Goal: Task Accomplishment & Management: Use online tool/utility

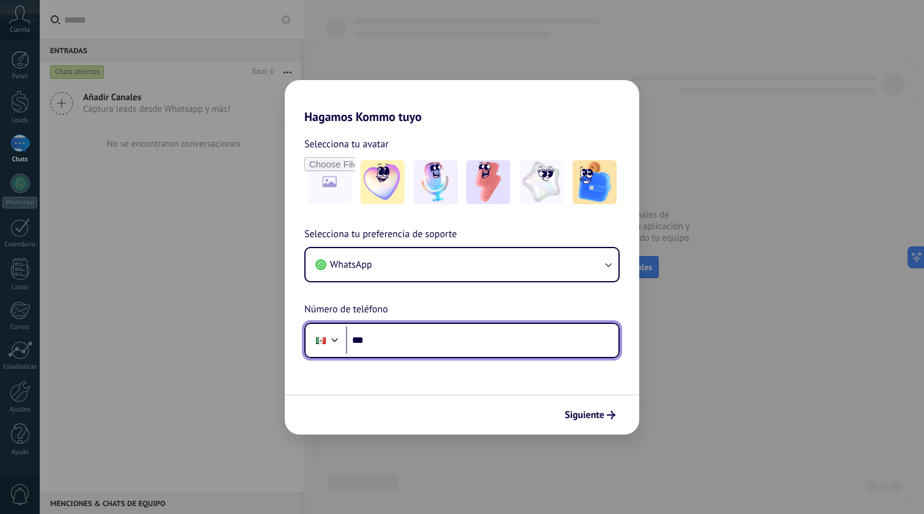
click at [434, 348] on input "***" at bounding box center [482, 340] width 272 height 28
paste input "**********"
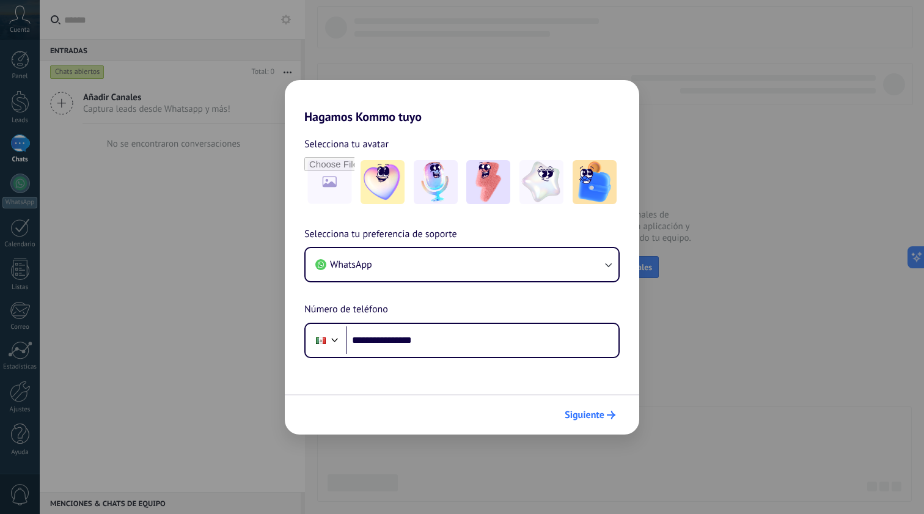
click at [586, 412] on span "Siguiente" at bounding box center [585, 415] width 40 height 9
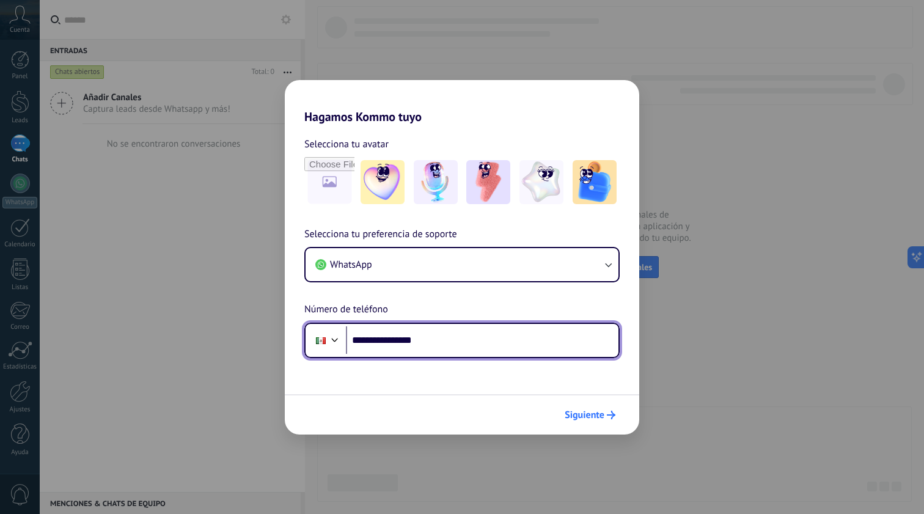
type input "**********"
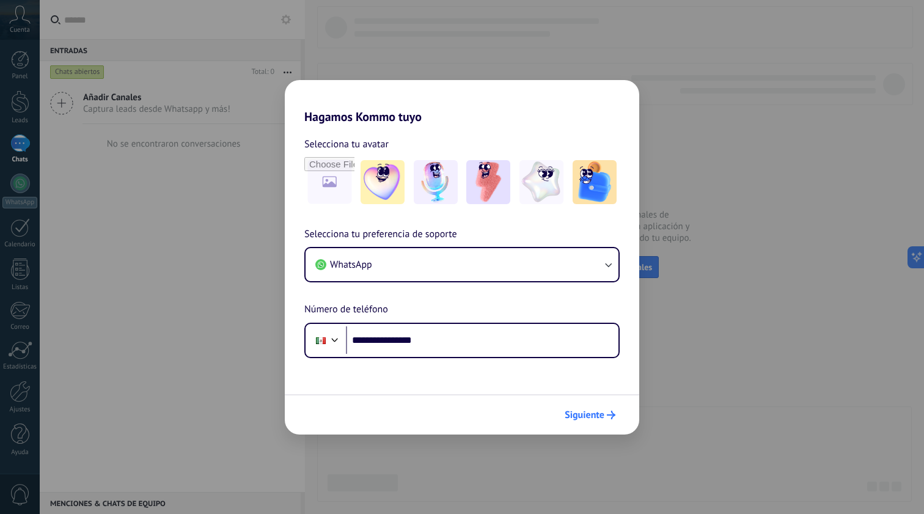
click at [585, 419] on span "Siguiente" at bounding box center [585, 415] width 40 height 9
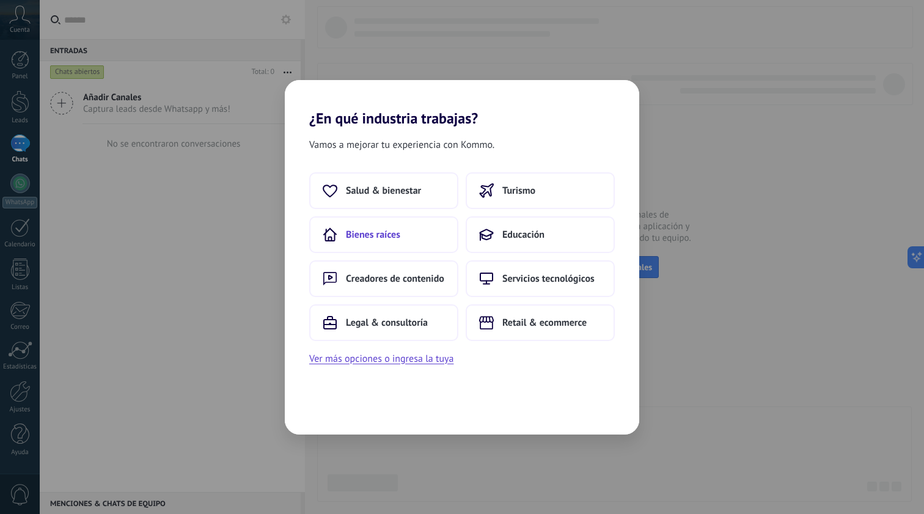
click at [361, 232] on span "Bienes raíces" at bounding box center [373, 234] width 54 height 12
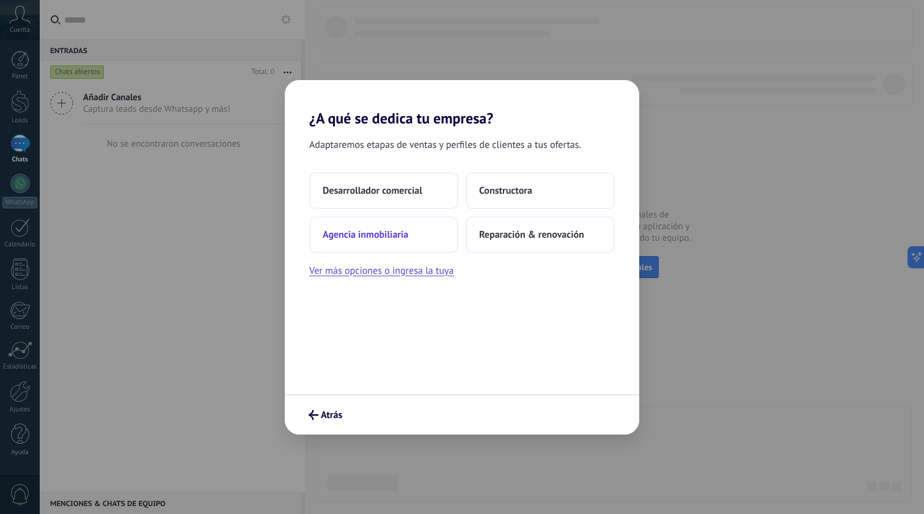
click at [376, 234] on span "Agencia inmobiliaria" at bounding box center [366, 234] width 86 height 12
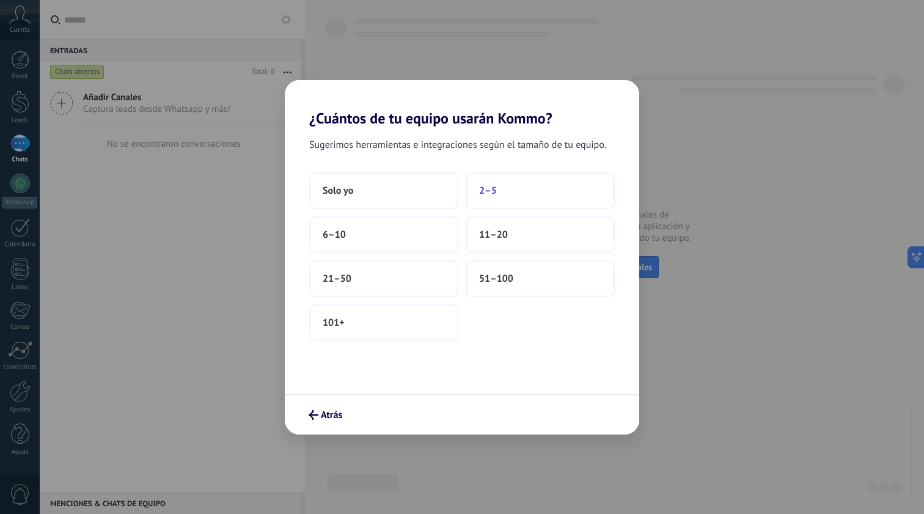
click at [483, 191] on span "2–5" at bounding box center [488, 191] width 18 height 12
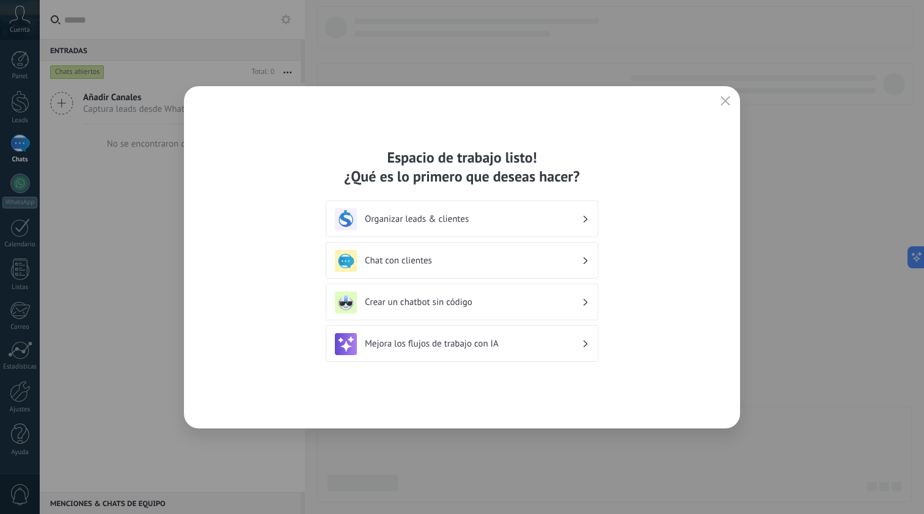
click at [453, 303] on h3 "Crear un chatbot sin código" at bounding box center [473, 302] width 217 height 12
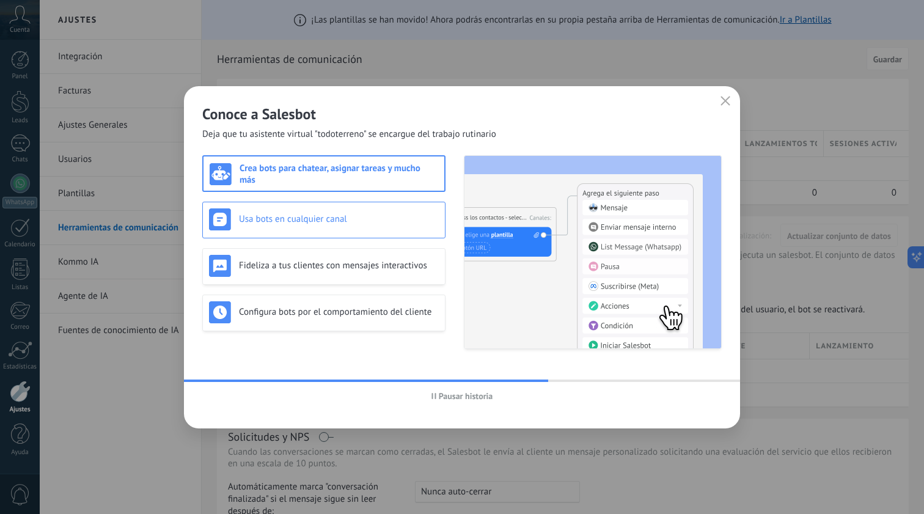
click at [371, 221] on h3 "Usa bots en cualquier canal" at bounding box center [339, 219] width 200 height 12
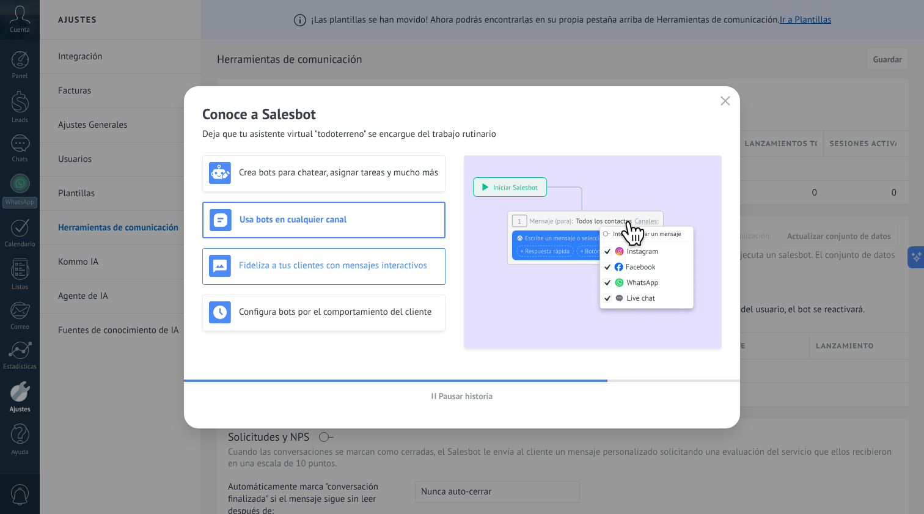
click at [393, 265] on h3 "Fideliza a tus clientes con mensajes interactivos" at bounding box center [339, 266] width 200 height 12
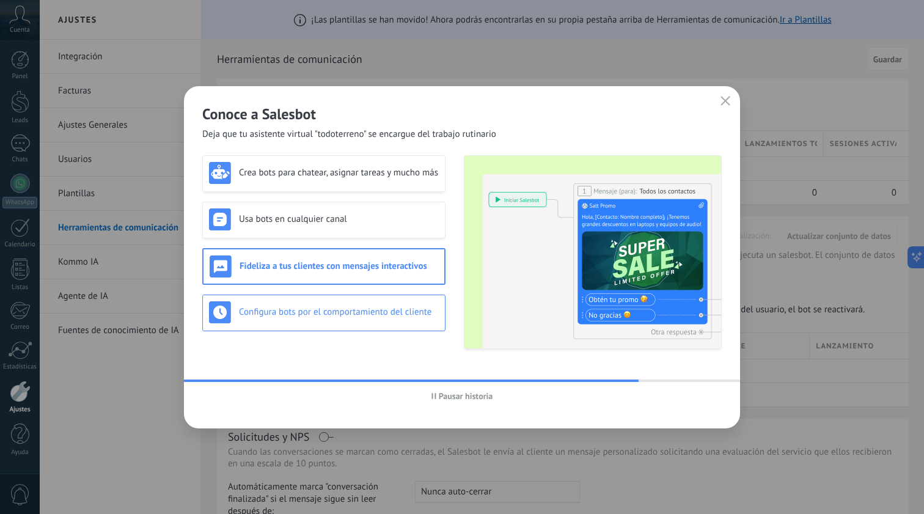
click at [387, 299] on div "Configura bots por el comportamiento del cliente" at bounding box center [323, 312] width 243 height 37
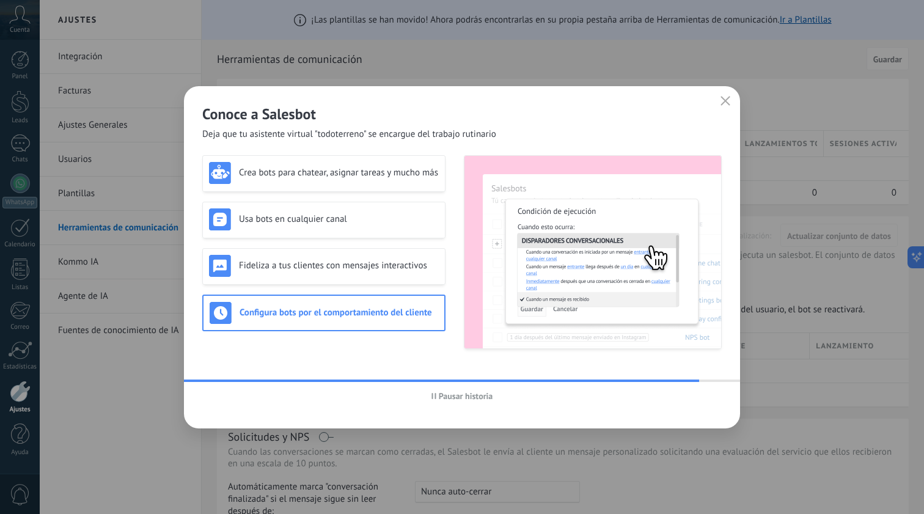
click at [725, 106] on span "button" at bounding box center [725, 101] width 10 height 11
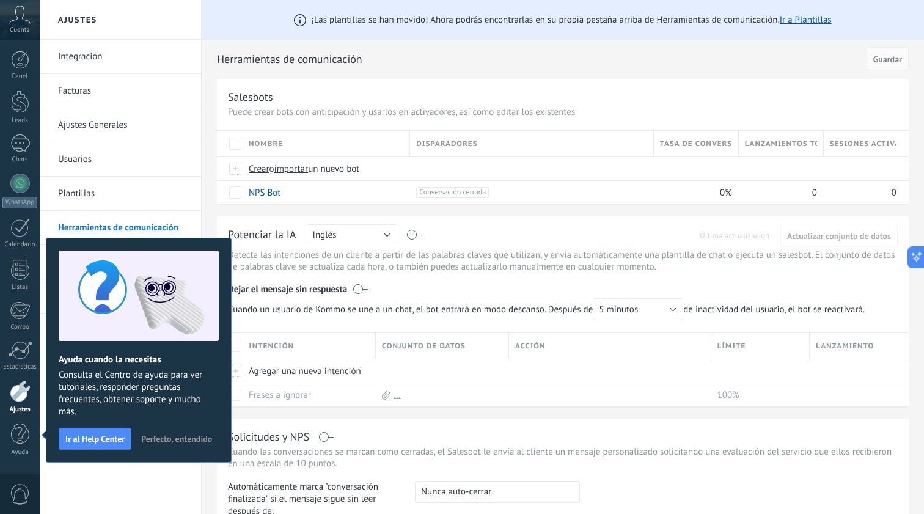
click at [177, 440] on span "Perfecto, entendido" at bounding box center [176, 438] width 71 height 9
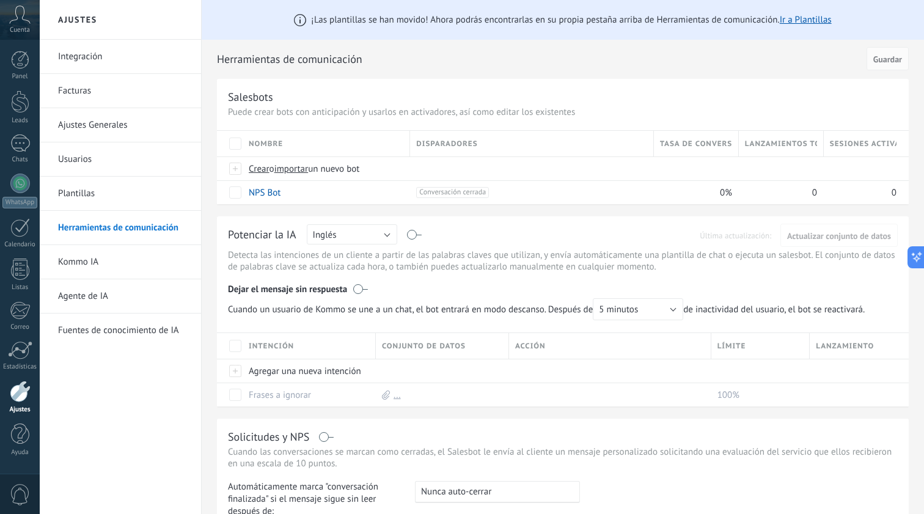
click at [23, 23] on icon at bounding box center [19, 14] width 21 height 18
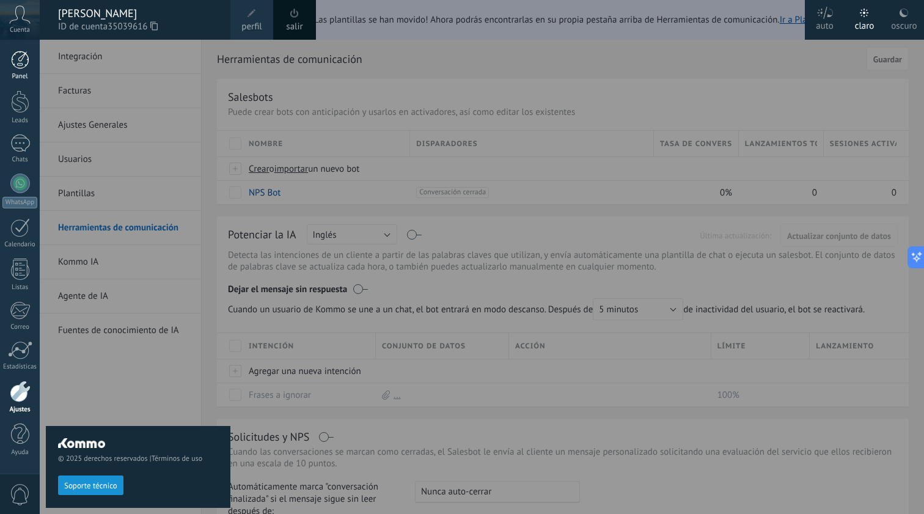
click at [18, 75] on div "Panel" at bounding box center [19, 77] width 35 height 8
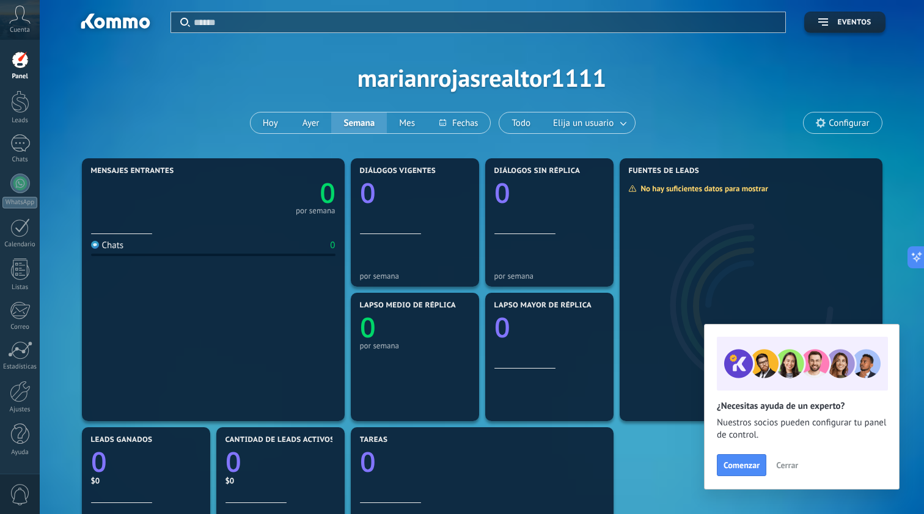
click at [791, 462] on span "Cerrar" at bounding box center [787, 465] width 22 height 9
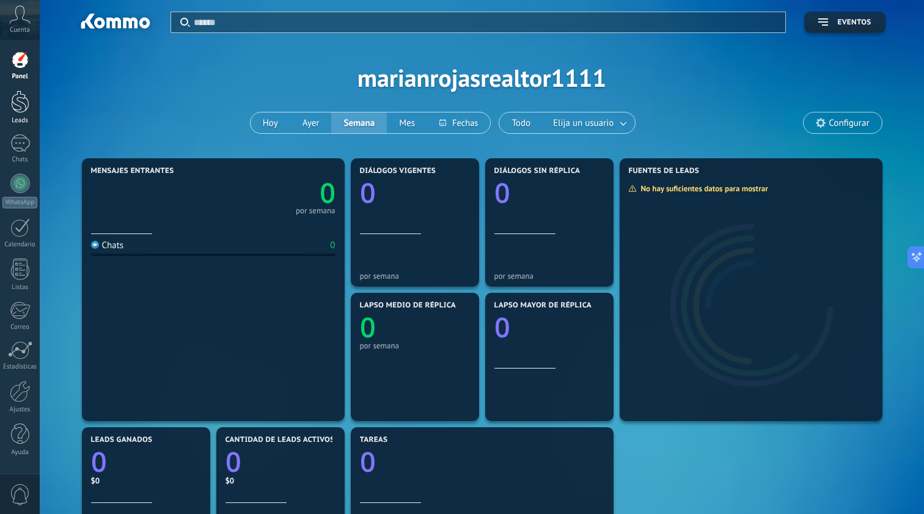
click at [23, 111] on div at bounding box center [20, 101] width 18 height 23
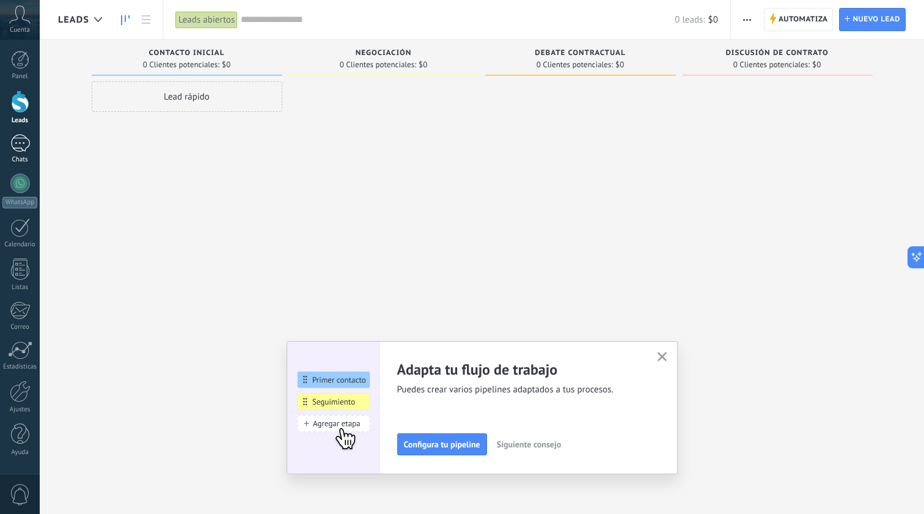
click at [20, 146] on div at bounding box center [20, 143] width 20 height 18
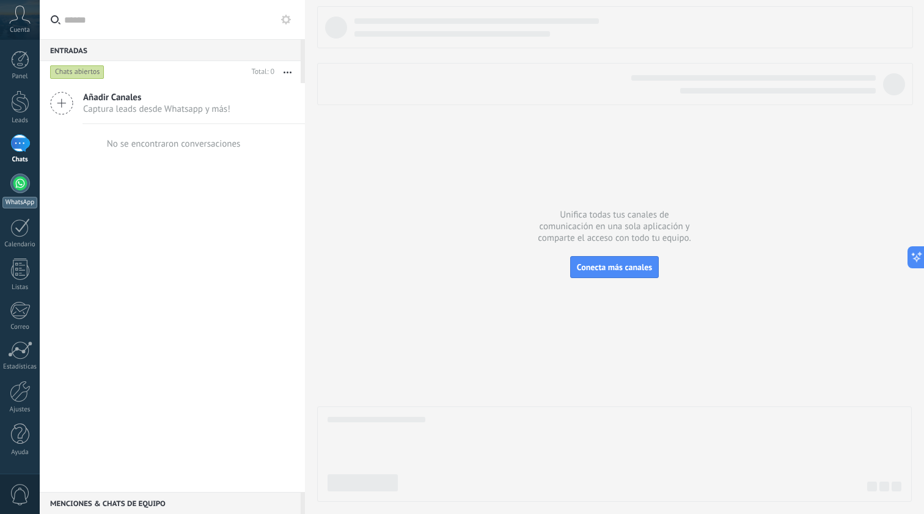
click at [22, 180] on div at bounding box center [20, 184] width 20 height 20
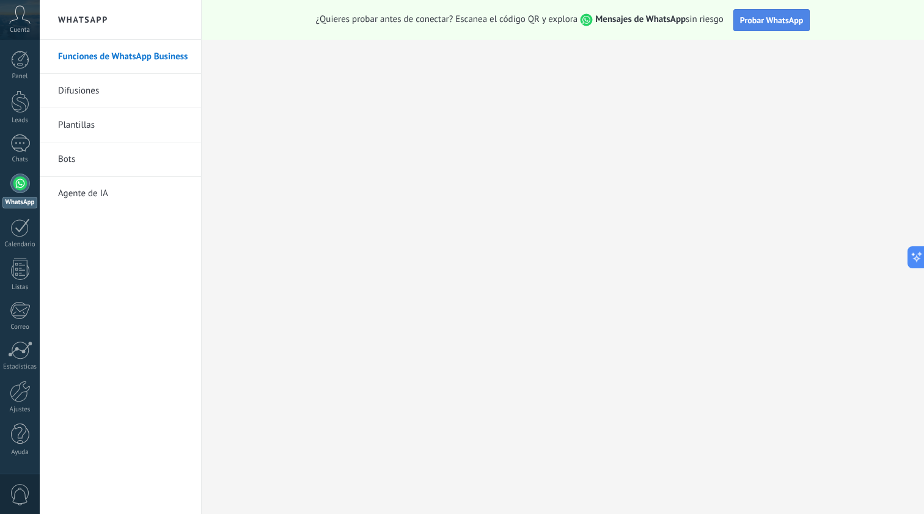
click at [762, 19] on span "Probar WhatsApp" at bounding box center [772, 20] width 64 height 11
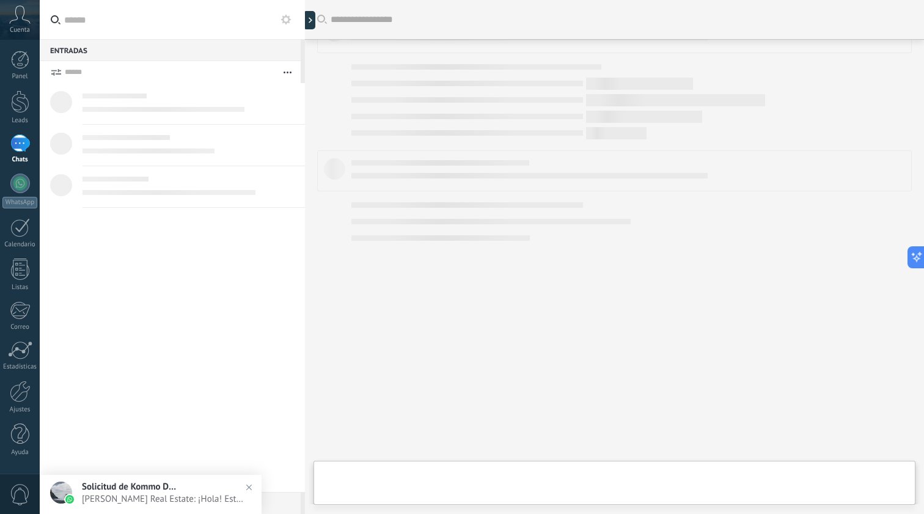
scroll to position [296, 0]
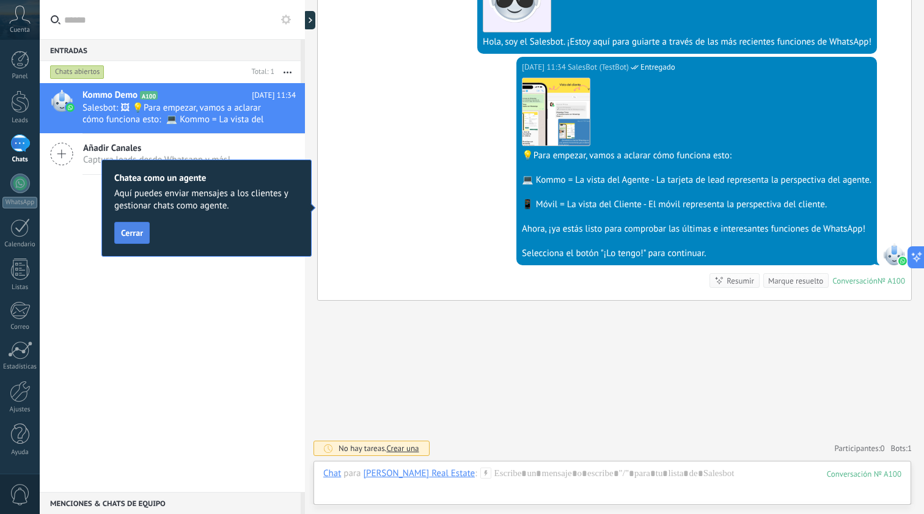
click at [133, 235] on span "Cerrar" at bounding box center [132, 232] width 22 height 9
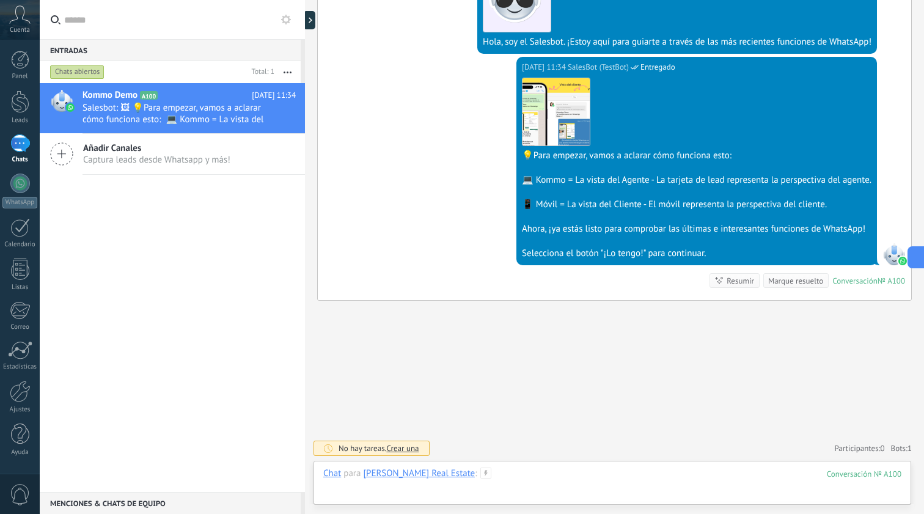
click at [519, 476] on div at bounding box center [612, 485] width 578 height 37
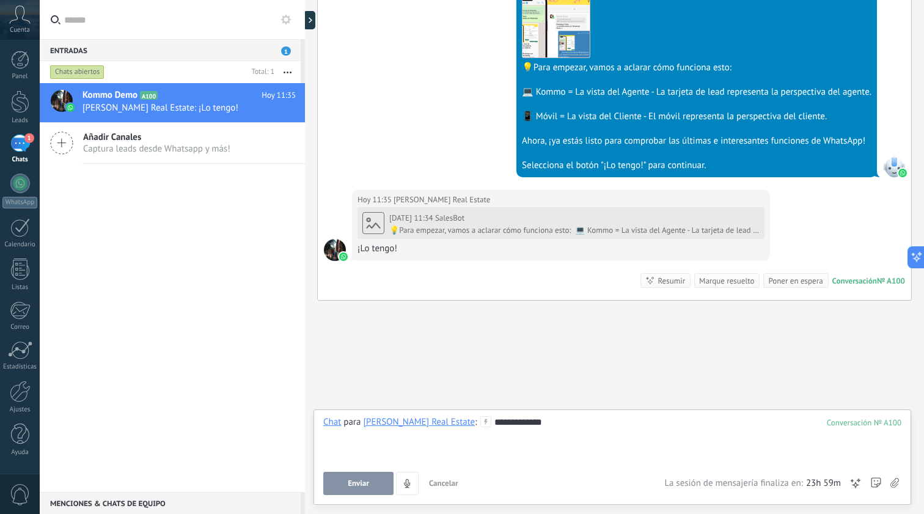
scroll to position [462, 0]
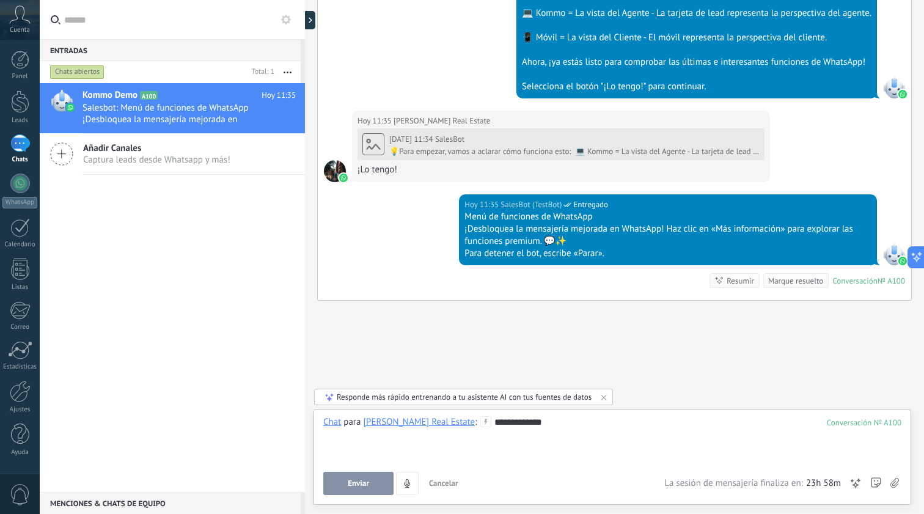
click at [358, 483] on button "Enviar" at bounding box center [358, 483] width 70 height 23
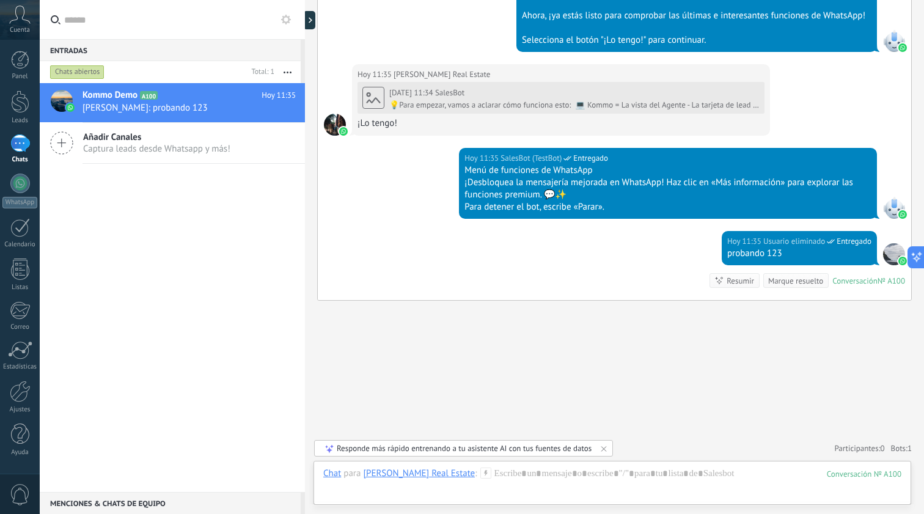
scroll to position [509, 0]
click at [24, 103] on div at bounding box center [20, 101] width 18 height 23
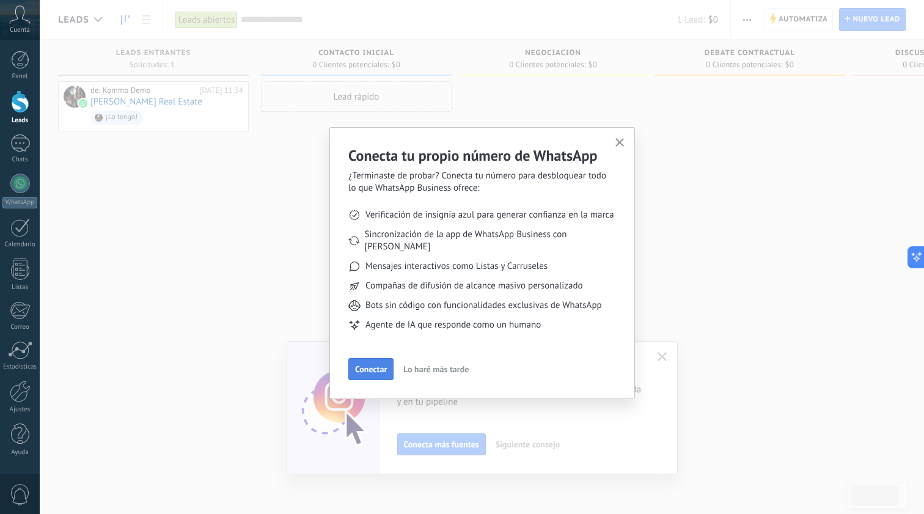
click at [370, 365] on span "Conectar" at bounding box center [371, 369] width 32 height 9
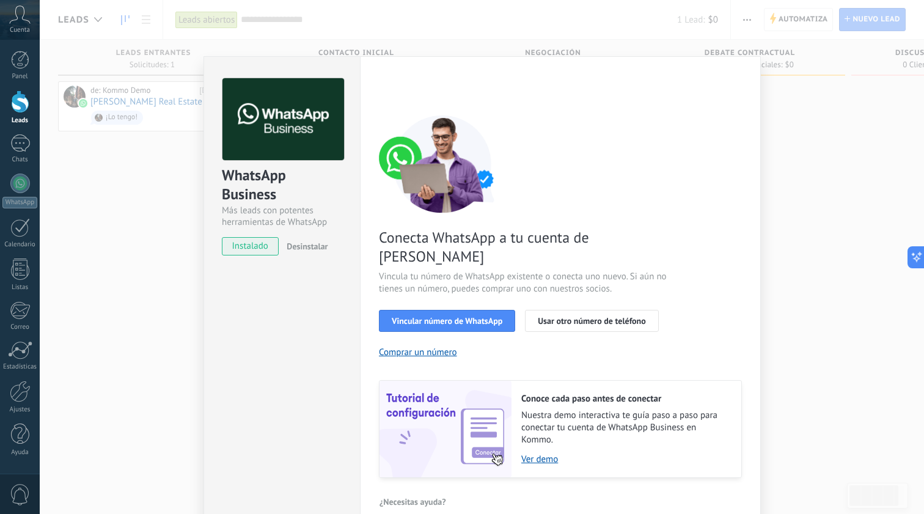
scroll to position [18, 0]
click at [436, 317] on span "Vincular número de WhatsApp" at bounding box center [447, 321] width 111 height 9
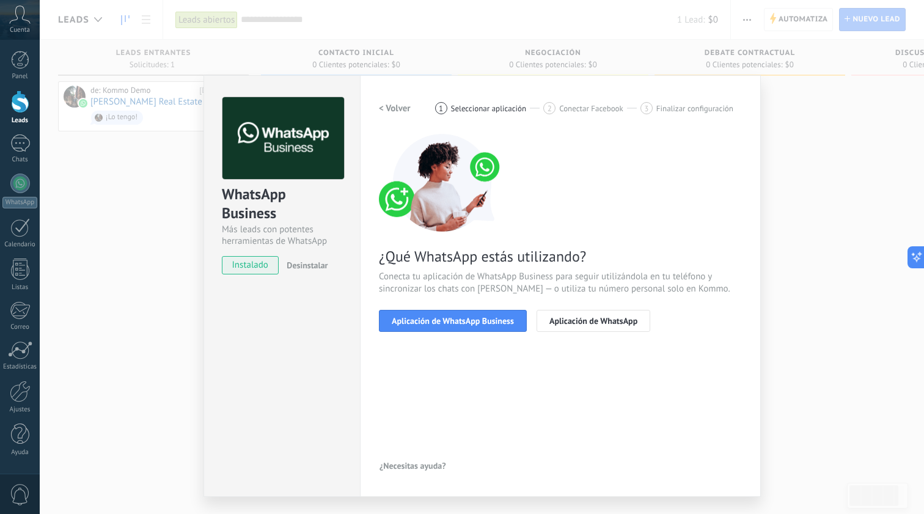
scroll to position [0, 0]
click at [459, 323] on span "Aplicación de WhatsApp Business" at bounding box center [453, 320] width 122 height 9
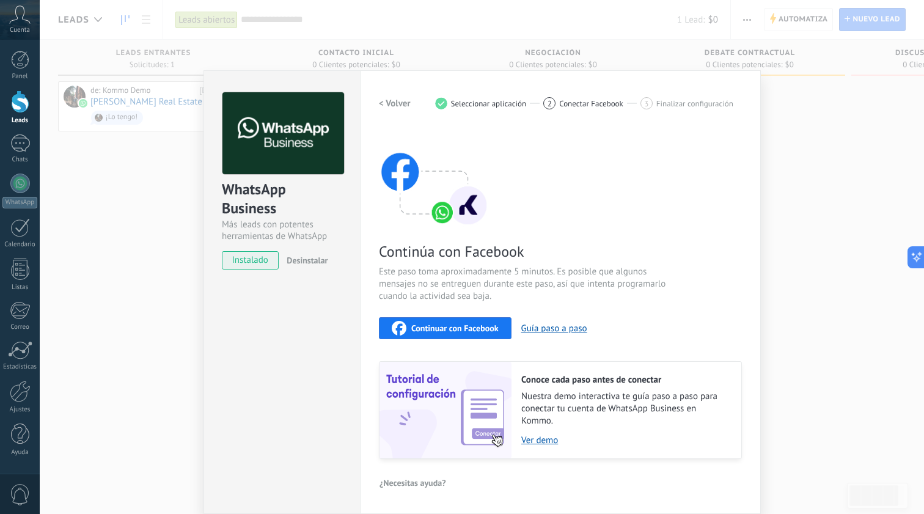
scroll to position [4, 0]
click at [463, 329] on span "Continuar con Facebook" at bounding box center [454, 328] width 87 height 9
click at [545, 330] on button "Guía paso a paso" at bounding box center [554, 329] width 66 height 12
